Goal: Check status: Check status

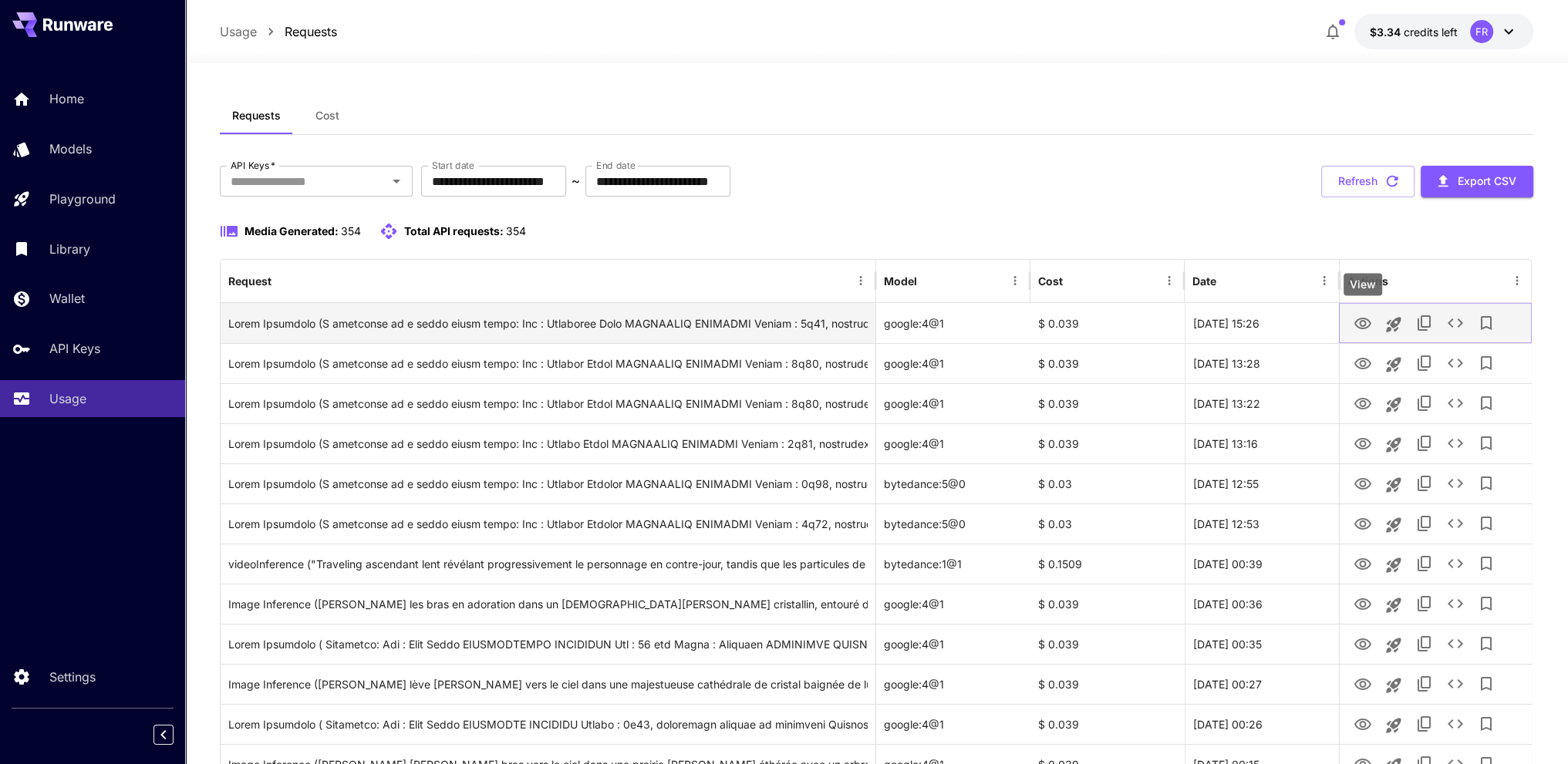
click at [1356, 321] on icon "View" at bounding box center [1361, 324] width 17 height 11
click at [1361, 319] on icon "View" at bounding box center [1362, 324] width 19 height 19
